Goal: Transaction & Acquisition: Download file/media

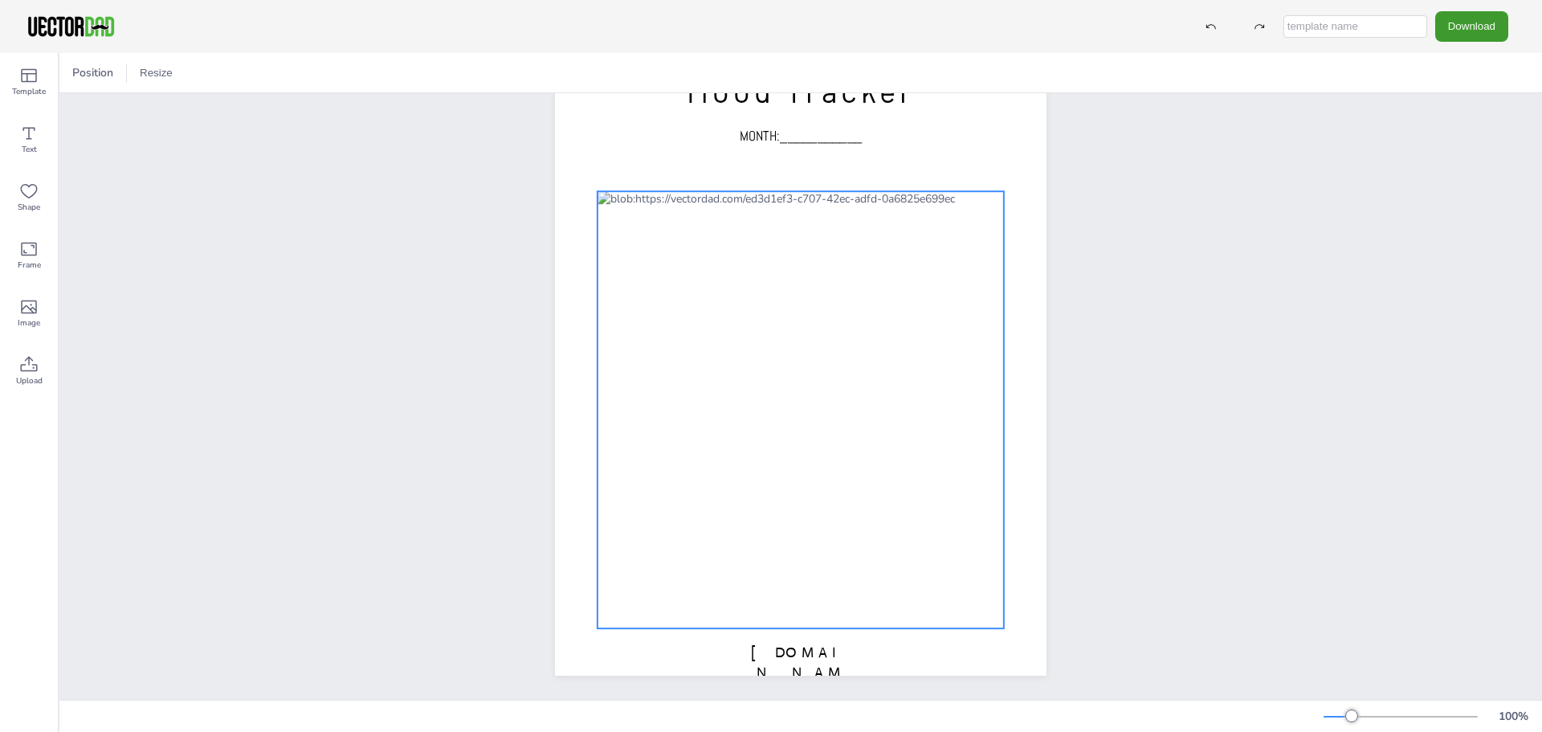
scroll to position [89, 0]
click at [981, 220] on div at bounding box center [800, 409] width 406 height 437
click at [982, 218] on div at bounding box center [800, 409] width 406 height 437
click at [988, 214] on div at bounding box center [800, 409] width 406 height 437
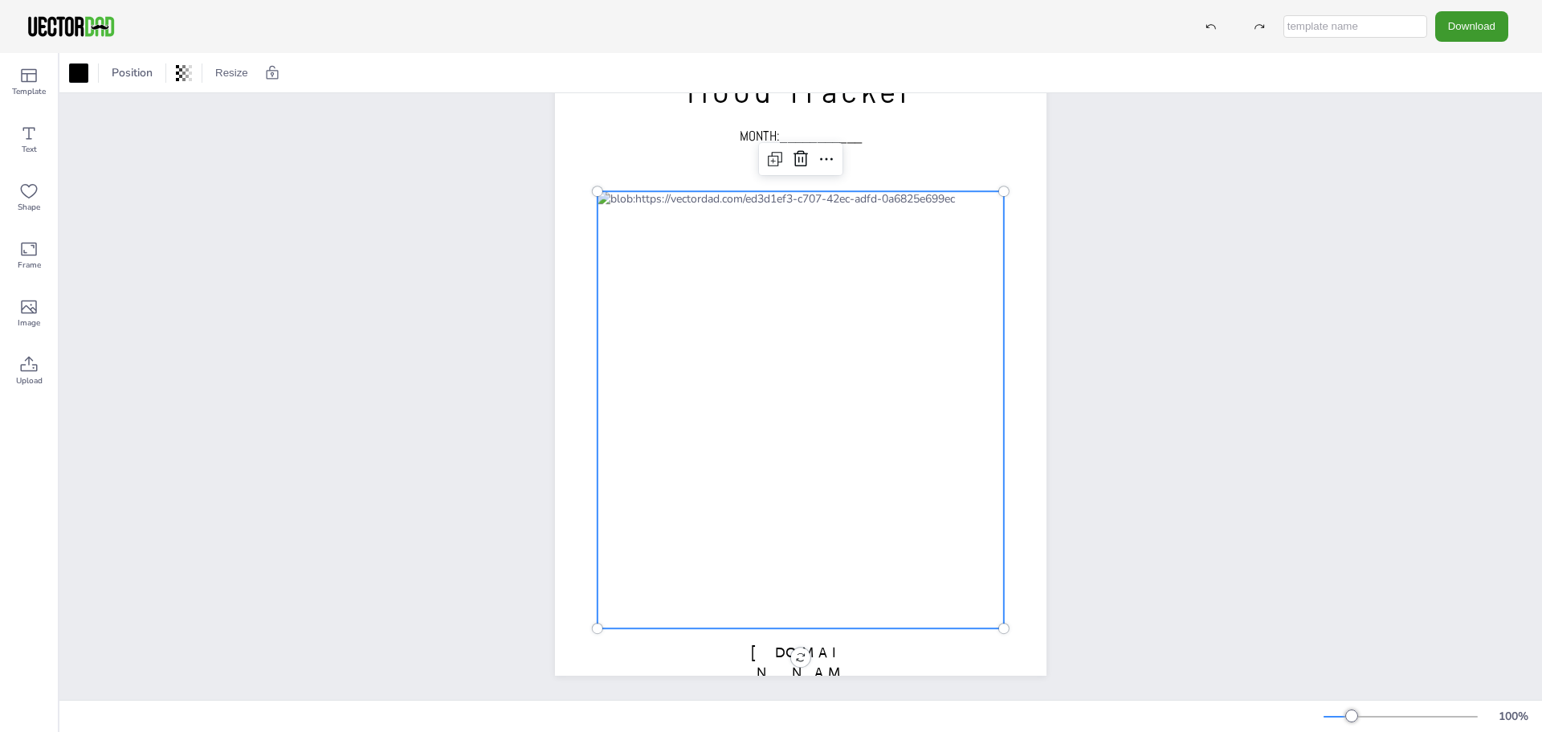
click at [975, 446] on div at bounding box center [800, 409] width 406 height 437
click at [1385, 159] on div "[DOMAIN_NAME] Mood Tracker MONTH:___________" at bounding box center [800, 357] width 1482 height 683
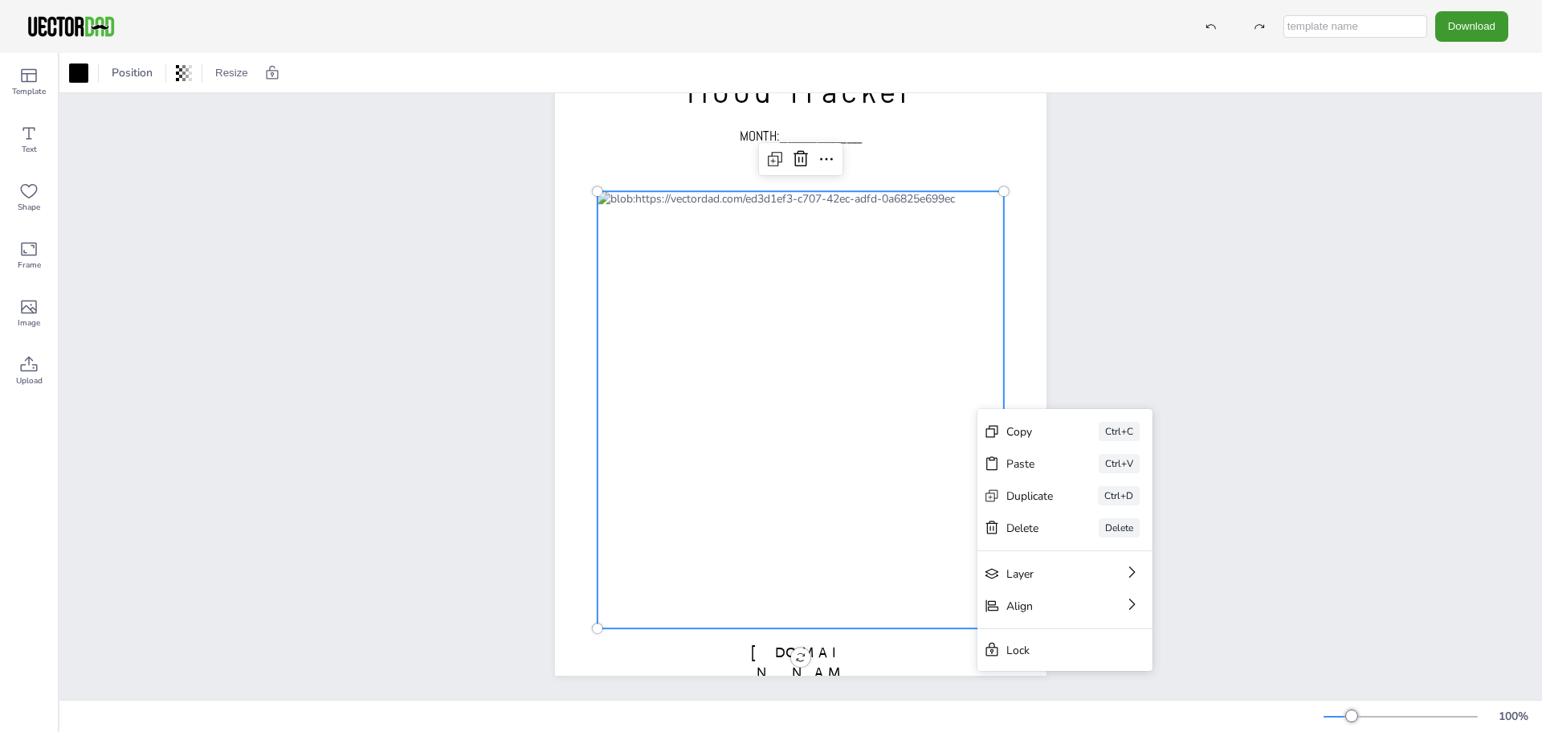
click at [1148, 364] on div "[DOMAIN_NAME] Mood Tracker MONTH:___________ Copy Ctrl+C Paste Ctrl+V Duplicate…" at bounding box center [800, 357] width 1482 height 683
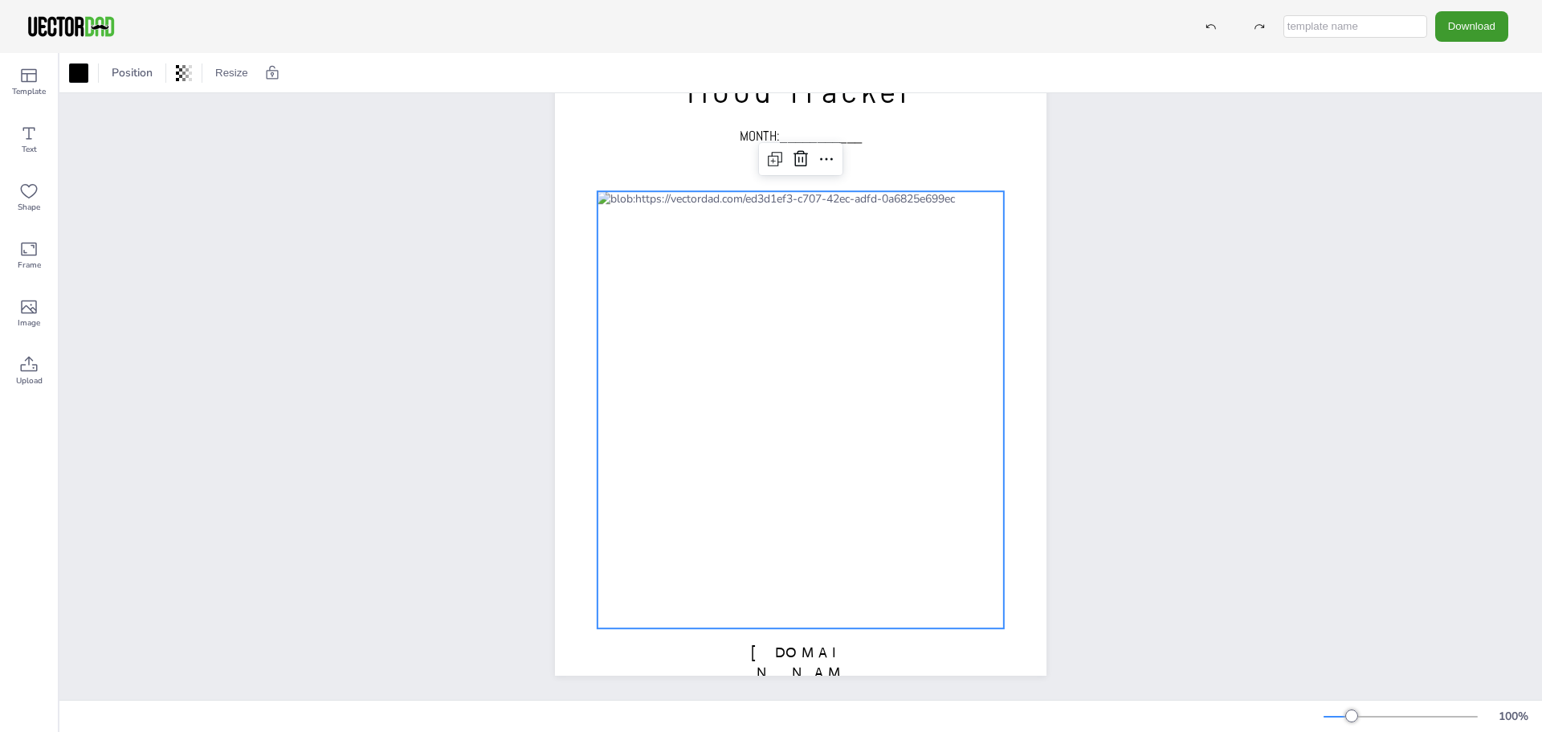
click at [1294, 515] on div "[DOMAIN_NAME] Mood Tracker MONTH:___________" at bounding box center [800, 357] width 1482 height 683
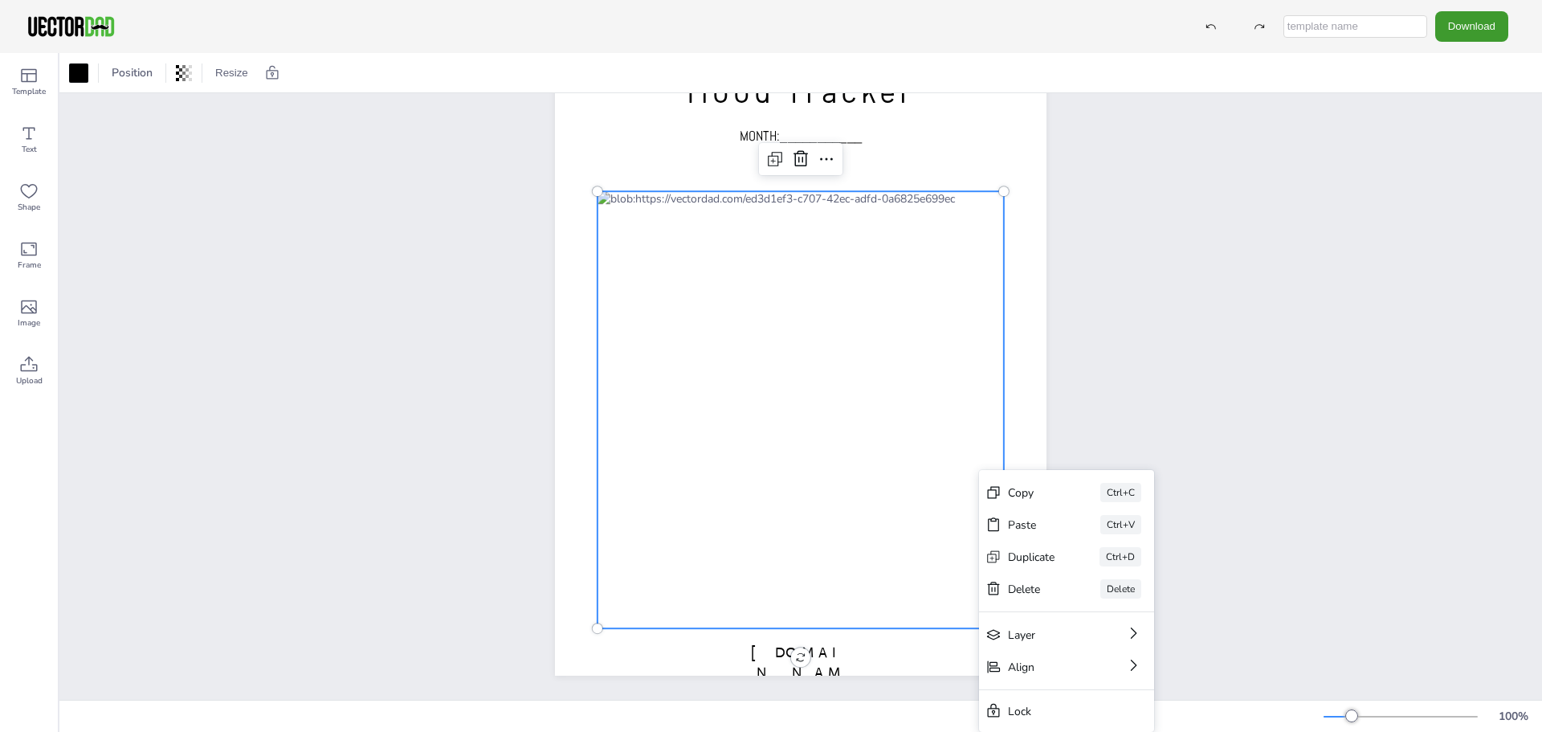
click at [1311, 328] on div "[DOMAIN_NAME] Mood Tracker MONTH:___________ Copy Ctrl+C Paste Ctrl+V Duplicate…" at bounding box center [800, 357] width 1482 height 683
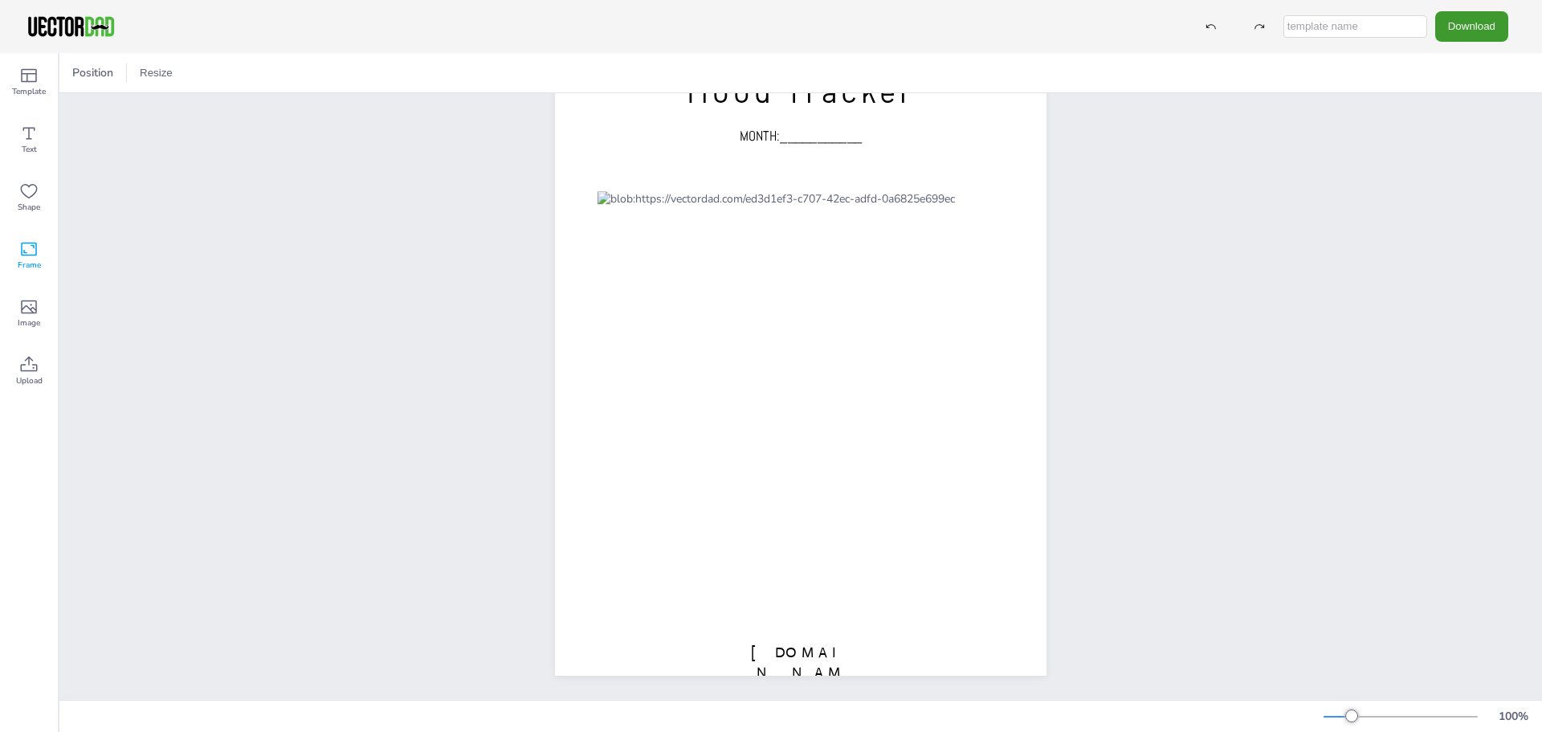
click at [28, 249] on icon at bounding box center [28, 248] width 19 height 19
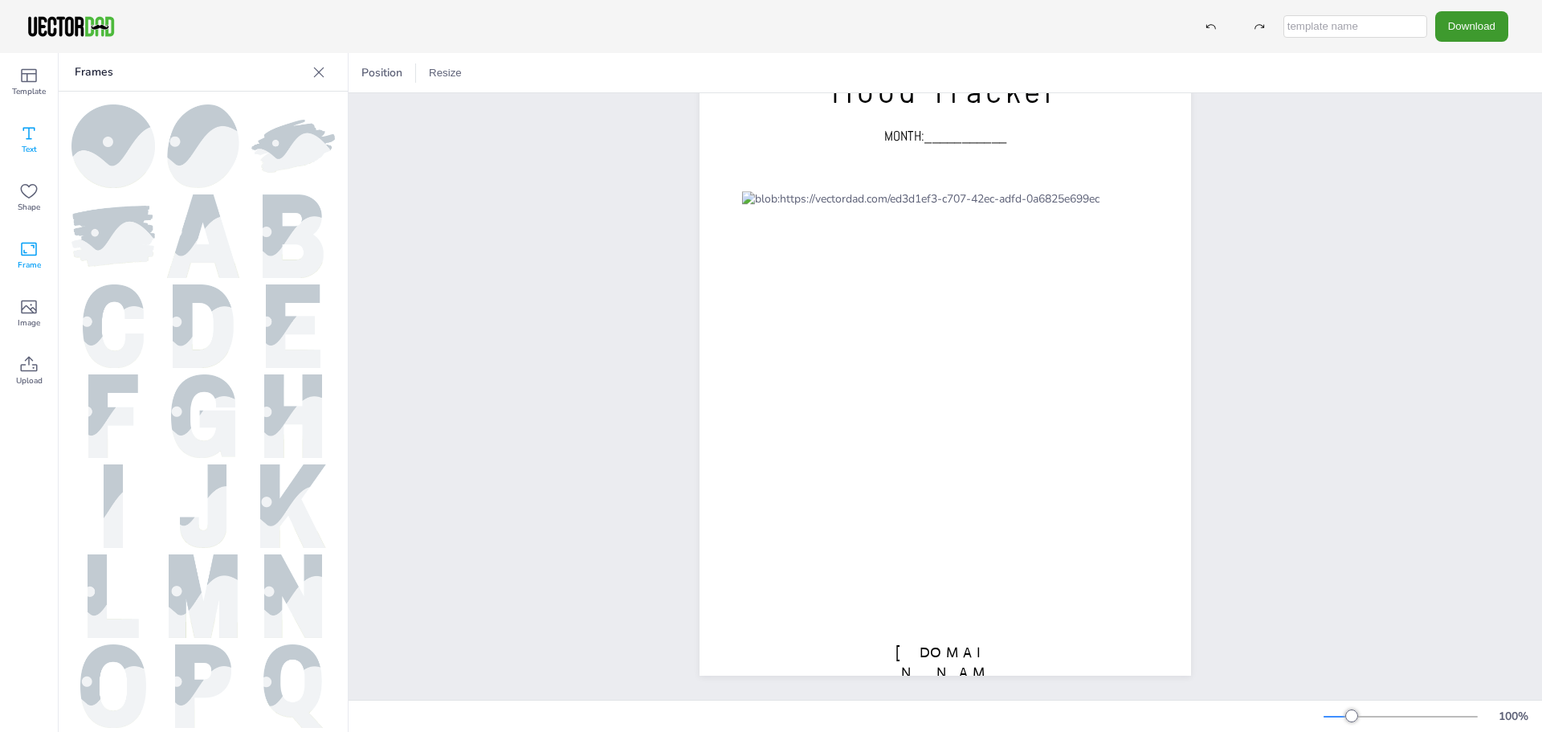
click at [26, 141] on icon at bounding box center [28, 133] width 19 height 19
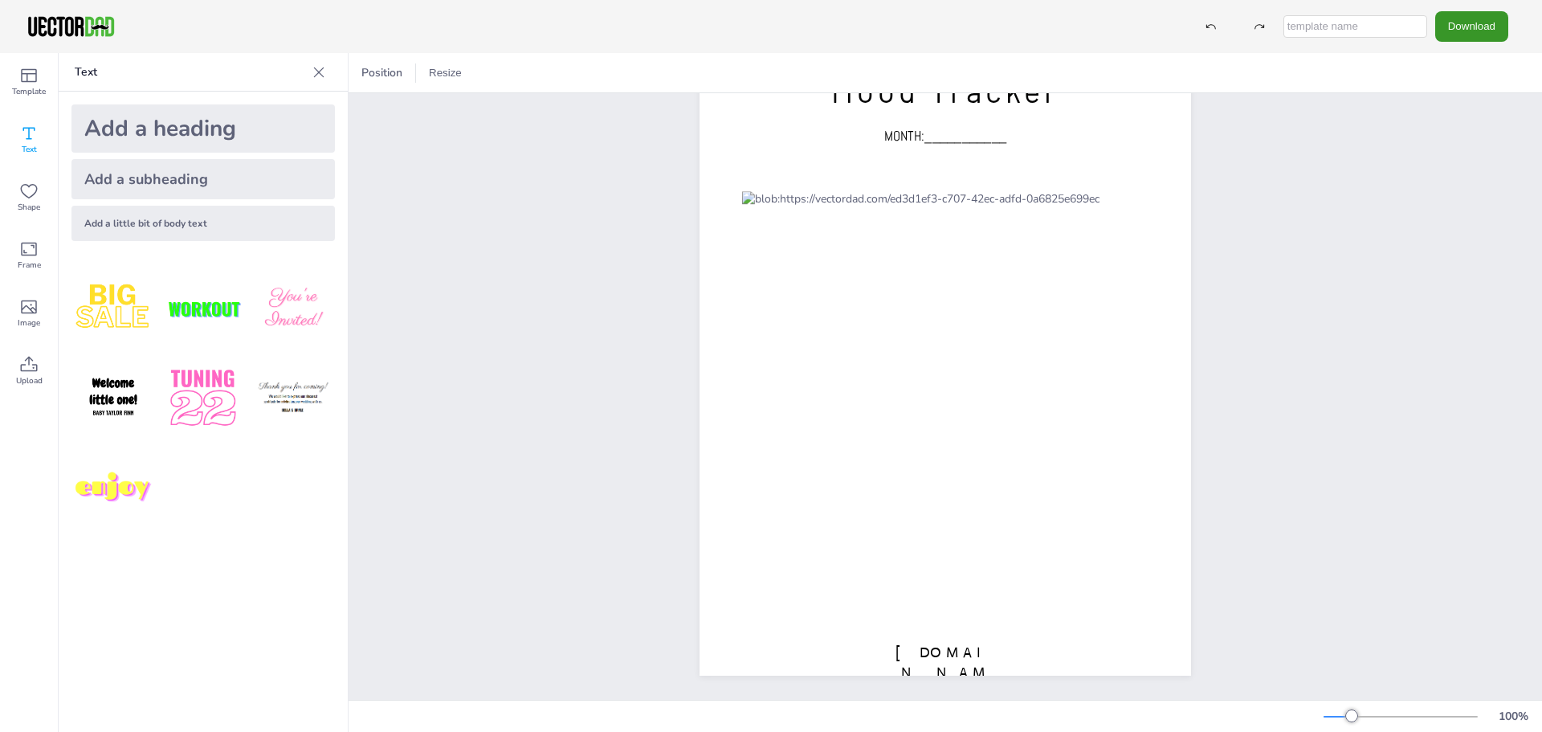
click at [1482, 23] on button "Download" at bounding box center [1471, 26] width 73 height 30
click at [1462, 194] on li "PDF" at bounding box center [1476, 196] width 132 height 33
